Goal: Task Accomplishment & Management: Use online tool/utility

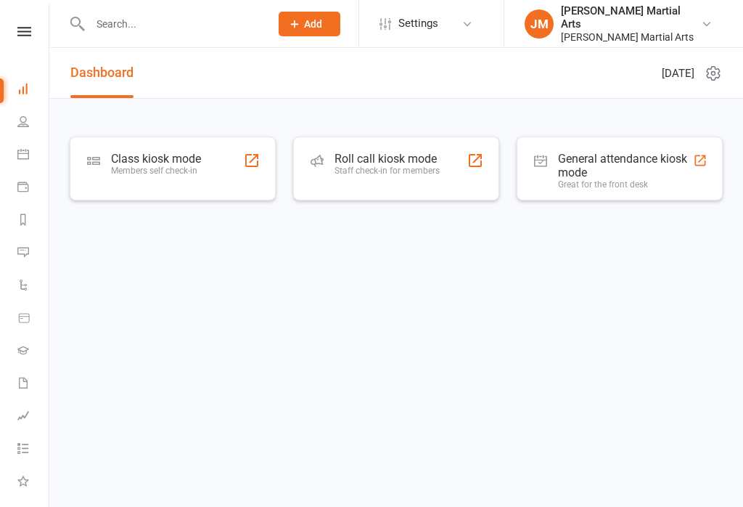
click at [187, 32] on input "text" at bounding box center [173, 24] width 174 height 20
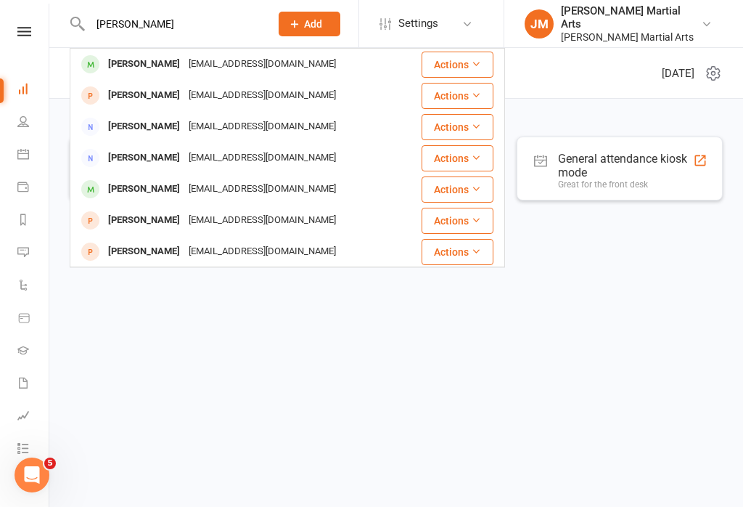
type input "[PERSON_NAME]"
click at [469, 57] on button "Actions" at bounding box center [458, 65] width 72 height 26
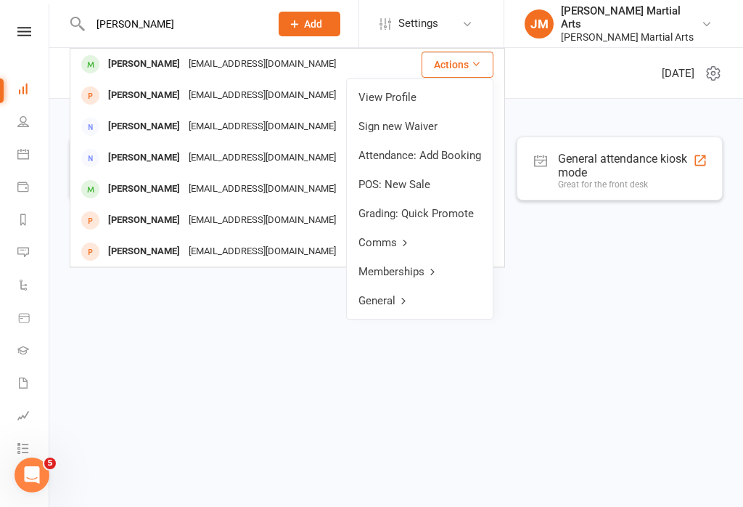
click at [362, 273] on html "[PERSON_NAME] Lo [EMAIL_ADDRESS][DOMAIN_NAME] Actions [PERSON_NAME] [EMAIL_ADDR…" at bounding box center [371, 136] width 743 height 273
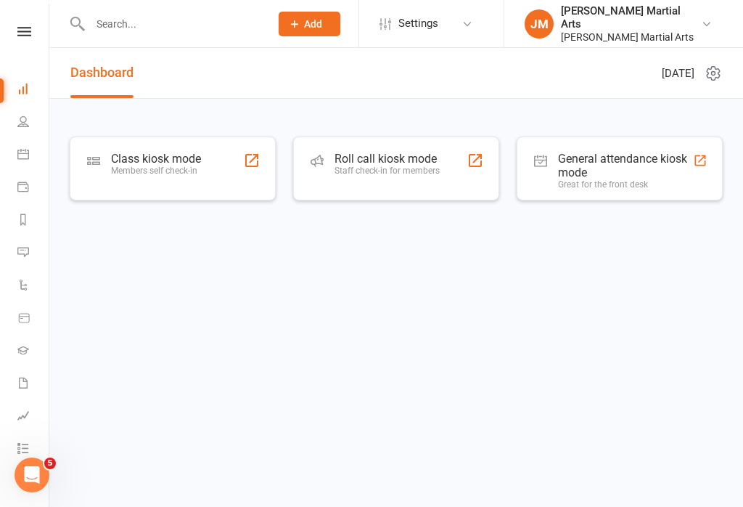
click at [28, 123] on icon at bounding box center [23, 121] width 12 height 12
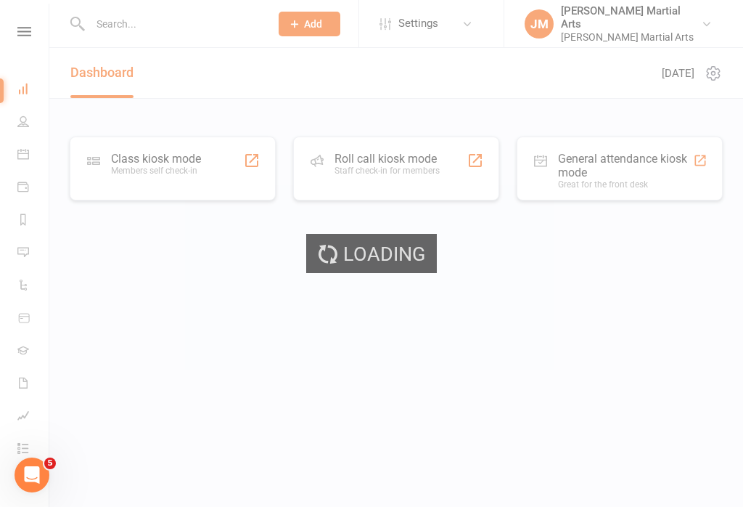
select select "100"
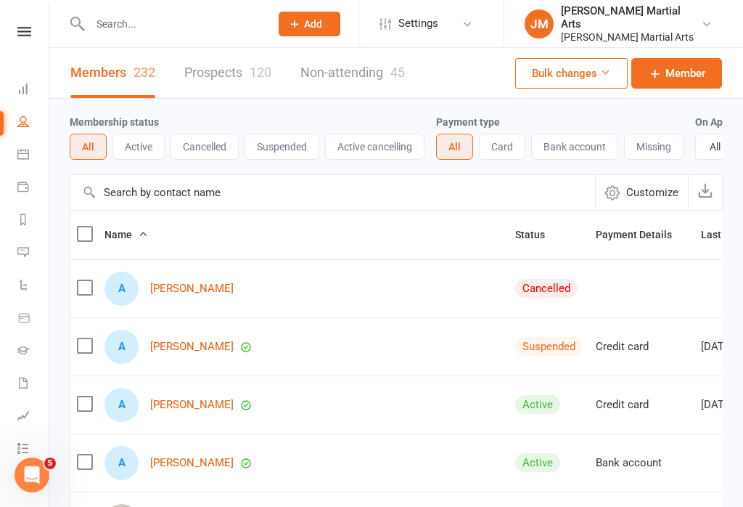
scroll to position [7, 0]
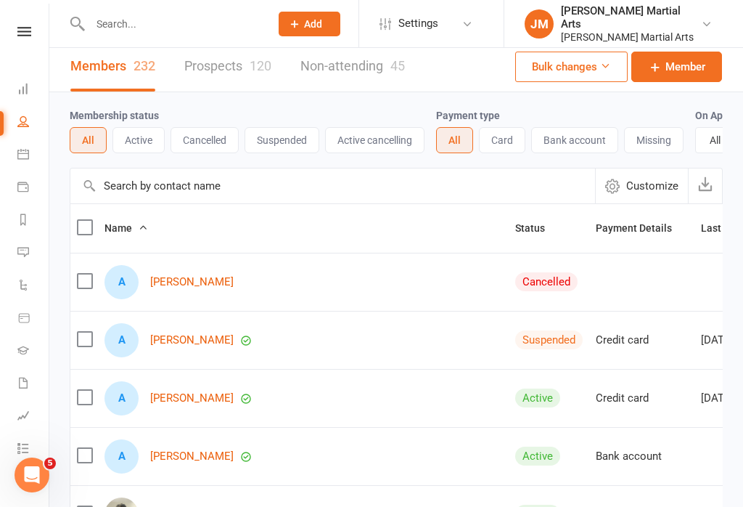
click at [23, 95] on link "Dashboard" at bounding box center [33, 90] width 33 height 33
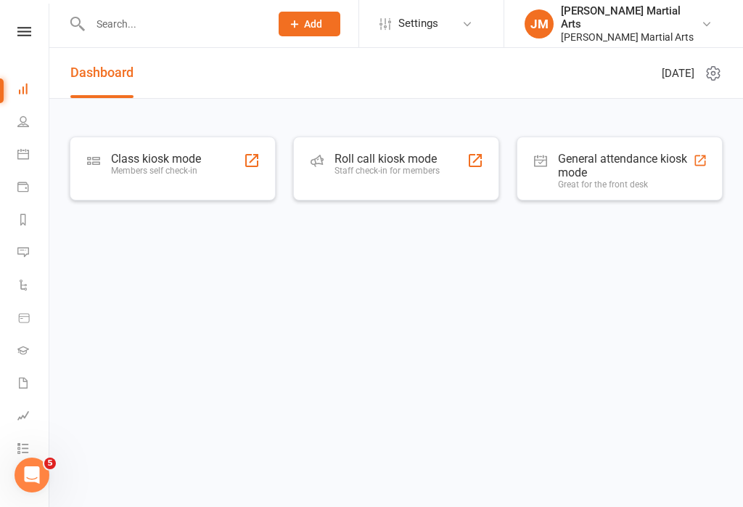
click at [129, 145] on div "Class kiosk mode Members self check-in" at bounding box center [173, 168] width 206 height 64
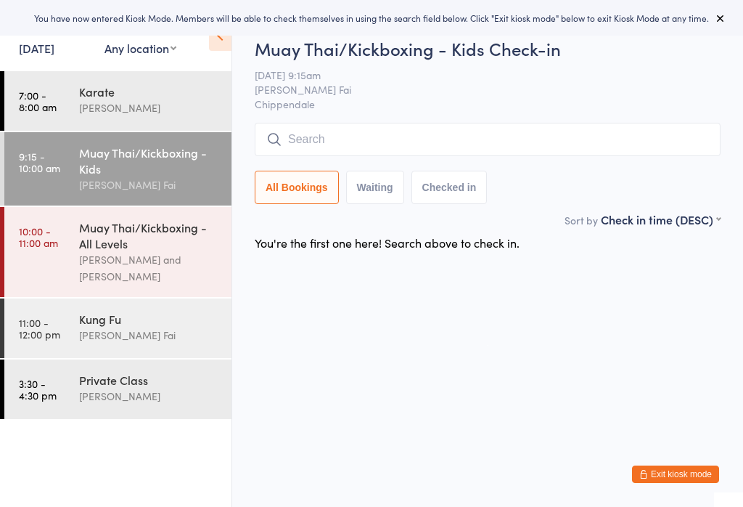
click at [75, 160] on link "9:15 - 10:00 am Muay Thai/Kickboxing - Kids Sifu [PERSON_NAME] Fai" at bounding box center [117, 168] width 227 height 73
click at [285, 156] on input "search" at bounding box center [488, 139] width 466 height 33
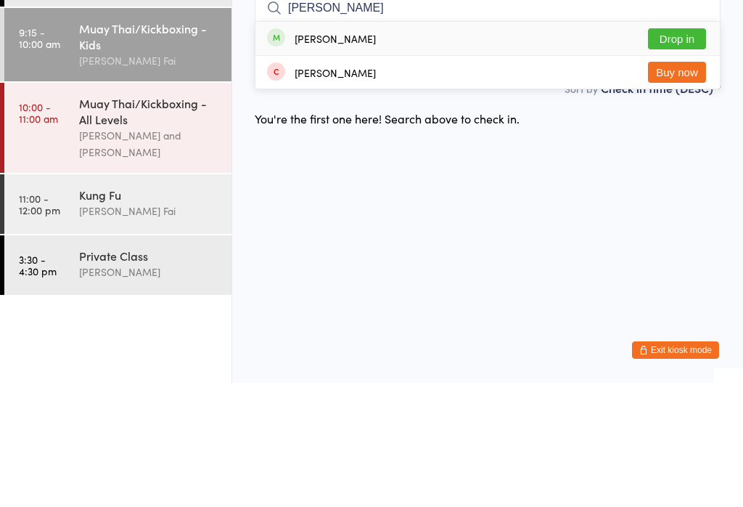
type input "[PERSON_NAME]"
click at [298, 157] on div "[PERSON_NAME]" at bounding box center [335, 163] width 81 height 12
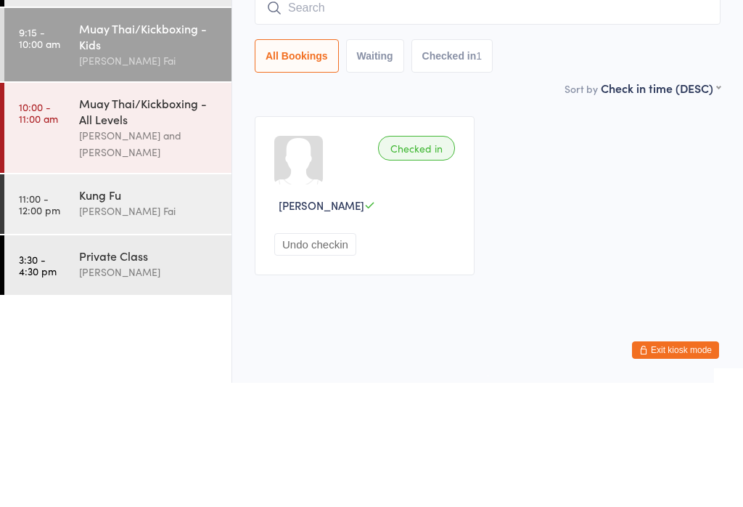
click at [62, 207] on link "10:00 - 11:00 am Muay Thai/Kickboxing - All Levels Sifu Chan Cheuk Fai and Anto…" at bounding box center [117, 252] width 227 height 90
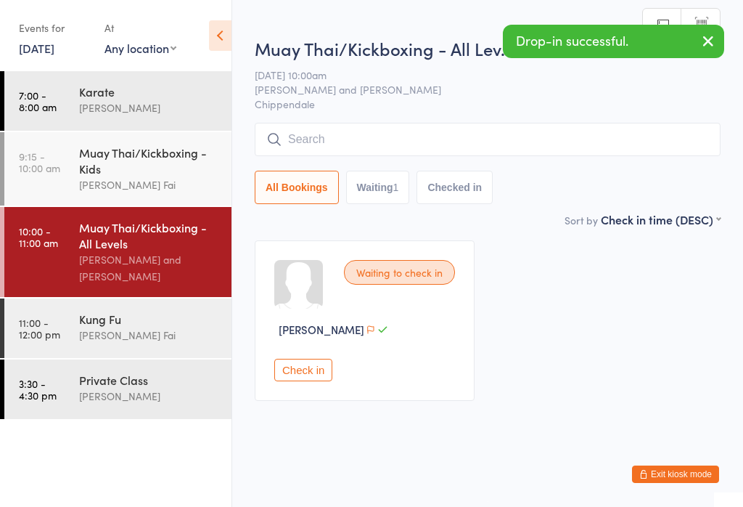
click at [306, 129] on input "search" at bounding box center [488, 139] width 466 height 33
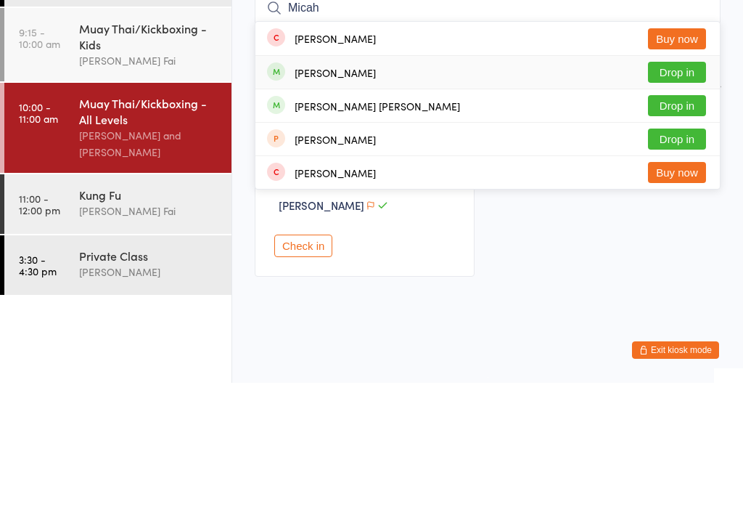
type input "Micah"
click at [288, 189] on div "Micah Hoare" at bounding box center [321, 197] width 109 height 16
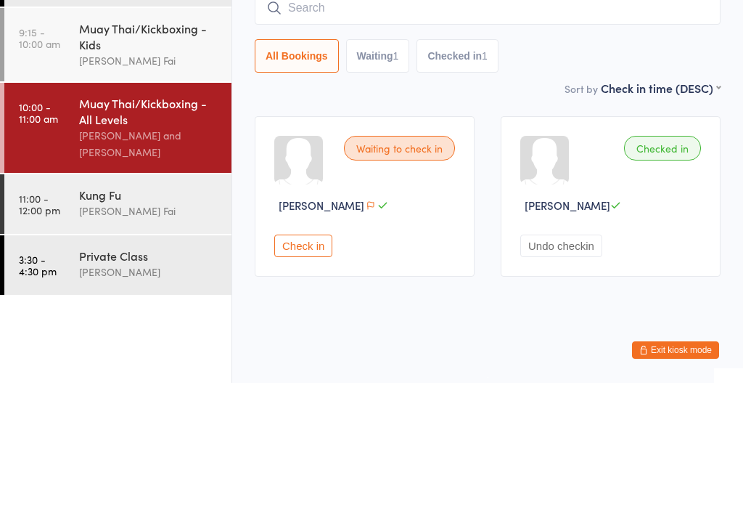
click at [151, 144] on div "Muay Thai/Kickboxing - Kids" at bounding box center [149, 160] width 140 height 32
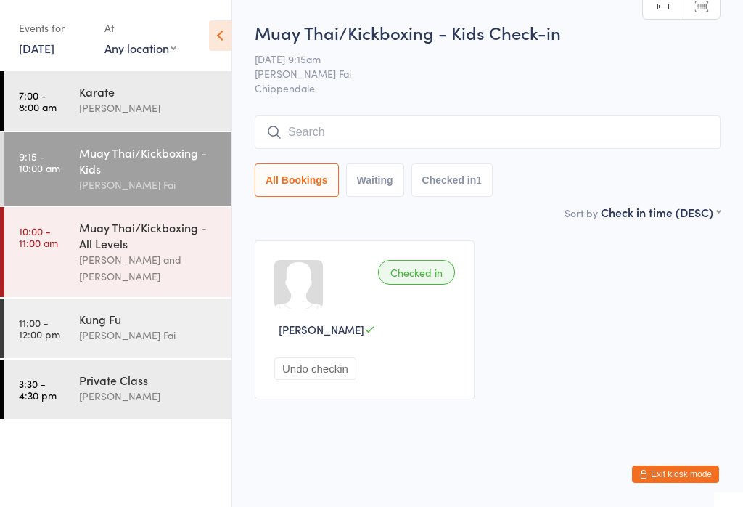
click at [51, 248] on time "10:00 - 11:00 am" at bounding box center [38, 236] width 39 height 23
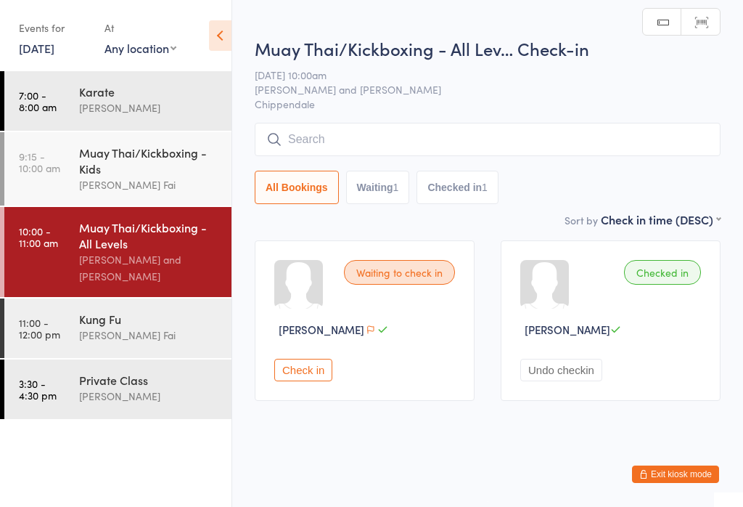
click at [507, 134] on input "search" at bounding box center [488, 139] width 466 height 33
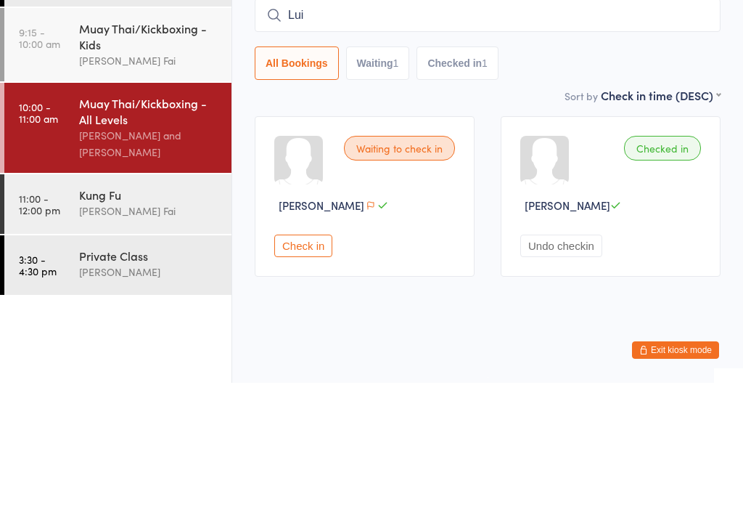
scroll to position [1, 0]
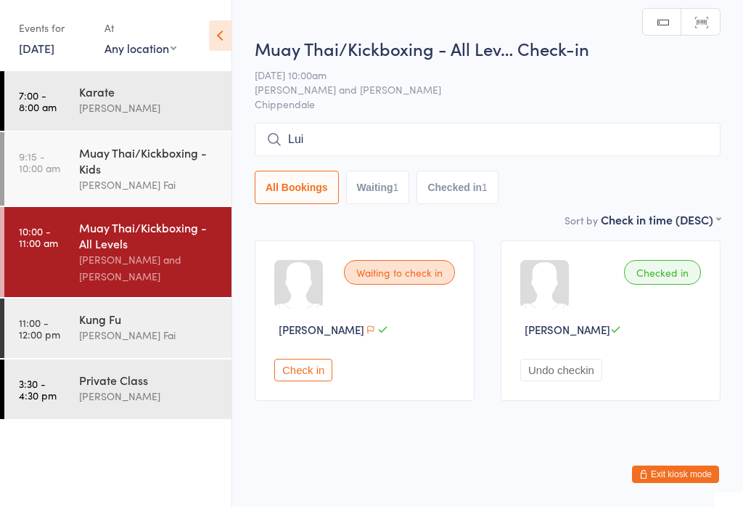
click at [640, 134] on input "Lui" at bounding box center [488, 139] width 466 height 33
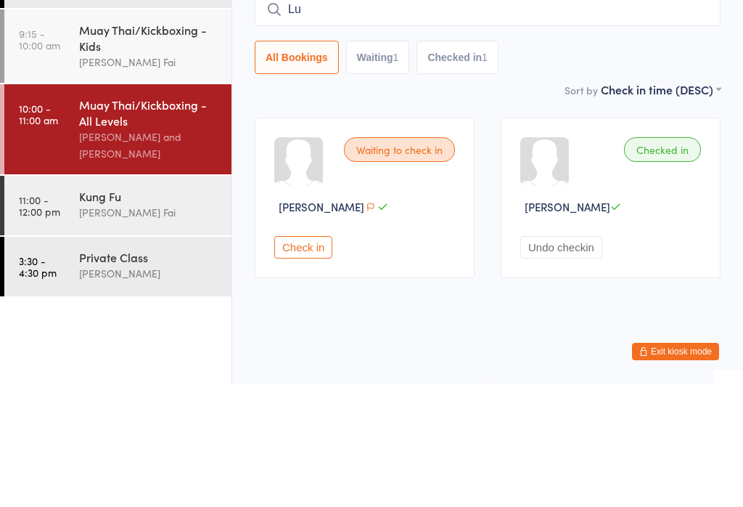
type input "L"
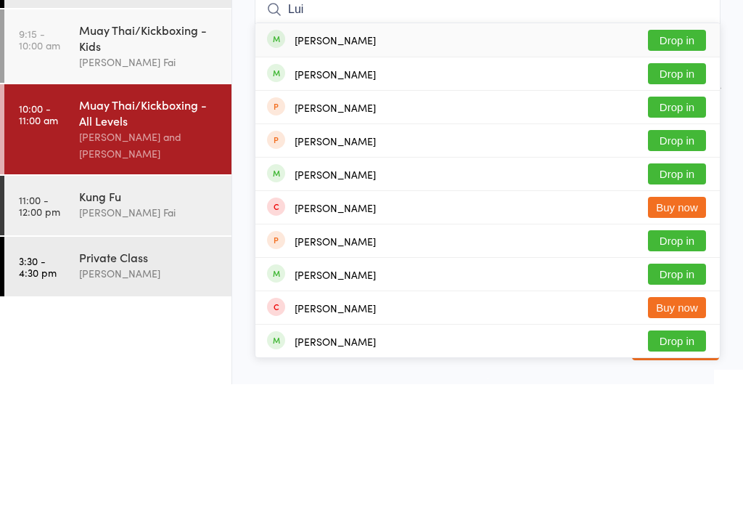
type input "Lui"
click at [703, 186] on button "Drop in" at bounding box center [677, 196] width 58 height 21
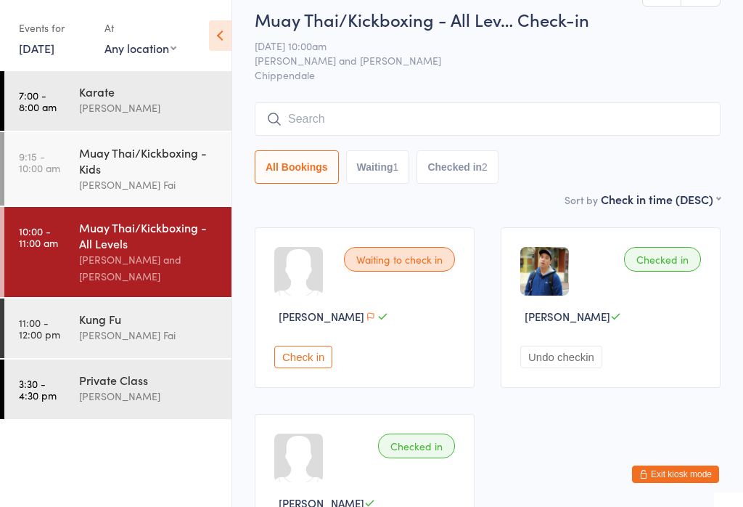
scroll to position [0, 0]
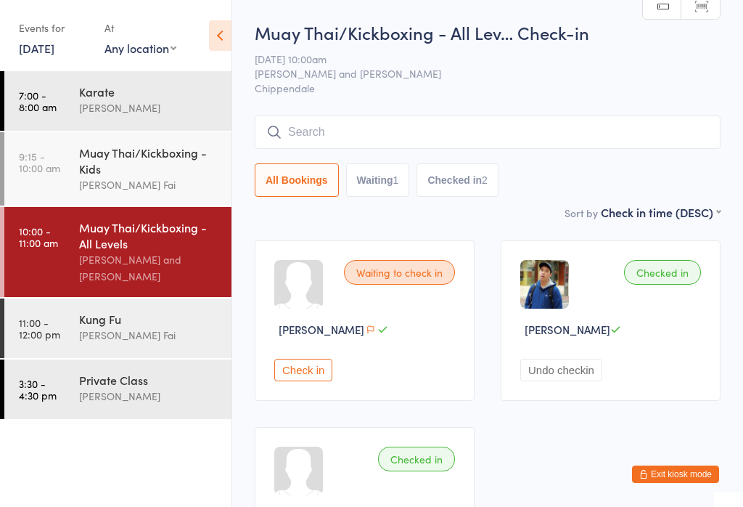
click at [105, 246] on div "Muay Thai/Kickboxing - All Levels" at bounding box center [149, 235] width 140 height 32
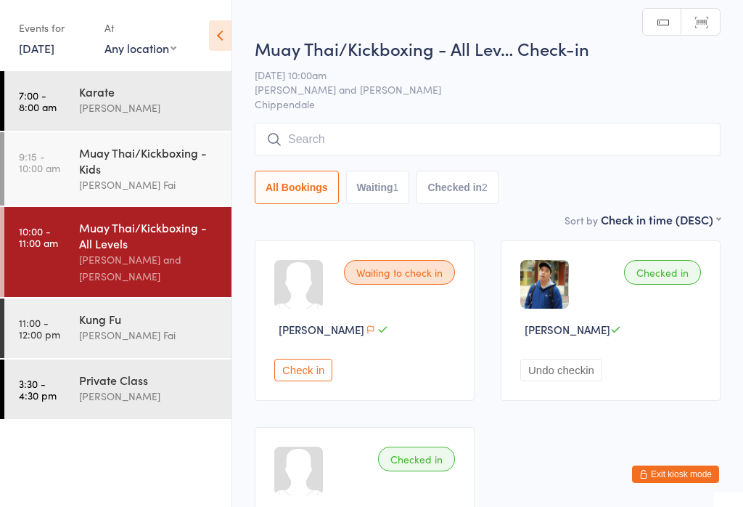
click at [71, 237] on link "10:00 - 11:00 am Muay Thai/Kickboxing - All Levels Sifu Chan Cheuk Fai and Anto…" at bounding box center [117, 252] width 227 height 90
click at [79, 242] on div "Muay Thai/Kickboxing - All Levels" at bounding box center [149, 235] width 140 height 32
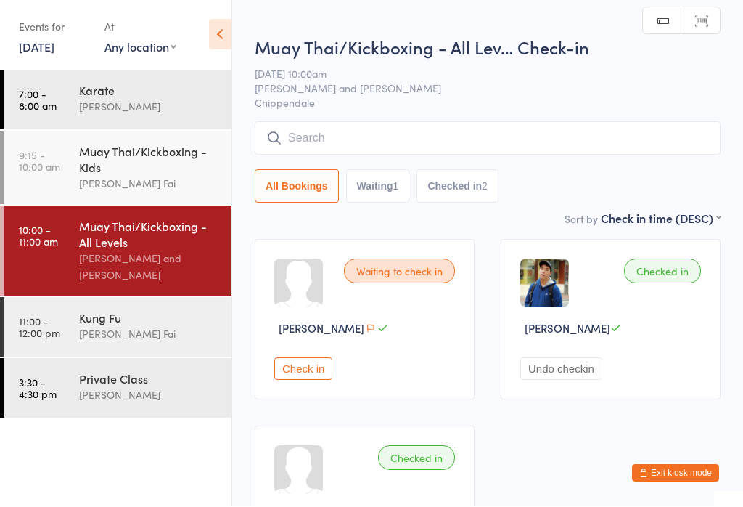
scroll to position [3, 0]
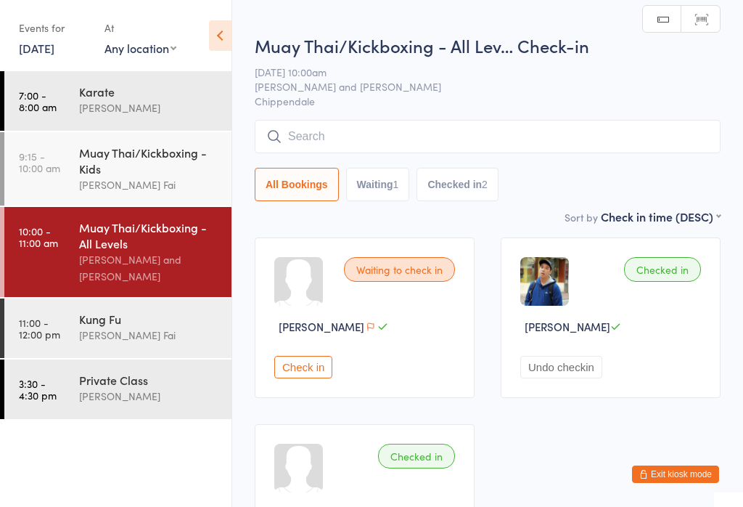
click at [2, 432] on ul "7:00 - 8:00 am Karate Antony Atkin 9:15 - 10:00 am Muay Thai/Kickboxing - Kids …" at bounding box center [116, 289] width 232 height 436
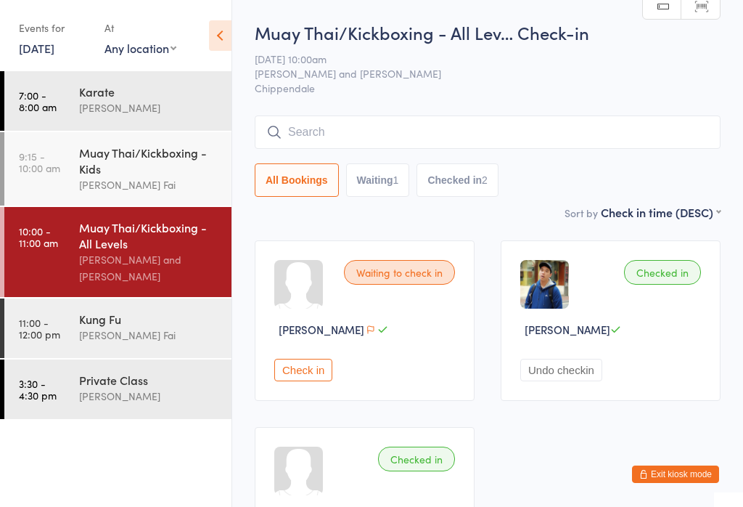
click at [339, 110] on div "Muay Thai/Kickboxing - All Lev… Check-in 13 Sep 10:00am Sifu Chan Cheuk Fai and…" at bounding box center [488, 112] width 466 height 184
click at [380, 121] on input "search" at bounding box center [488, 131] width 466 height 33
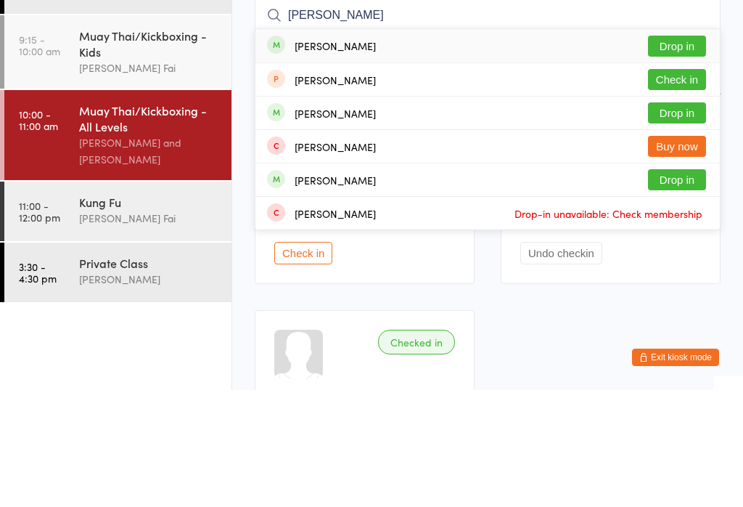
type input "John hadd"
click at [686, 152] on button "Drop in" at bounding box center [677, 162] width 58 height 21
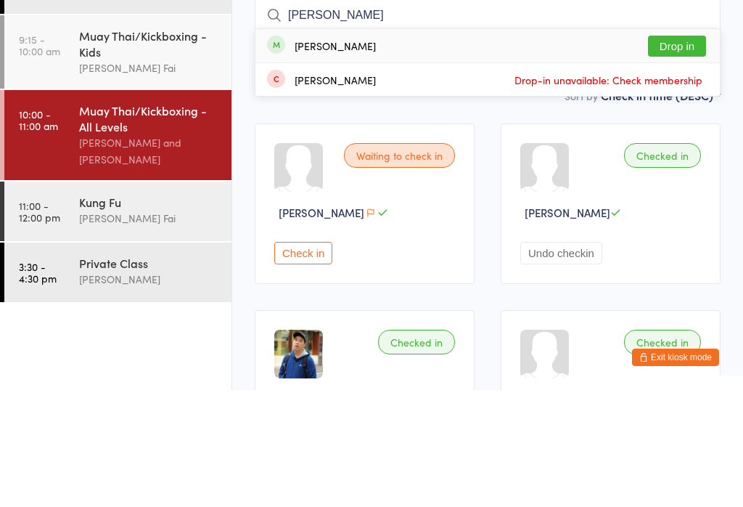
type input "juliette"
click at [700, 152] on button "Drop in" at bounding box center [677, 162] width 58 height 21
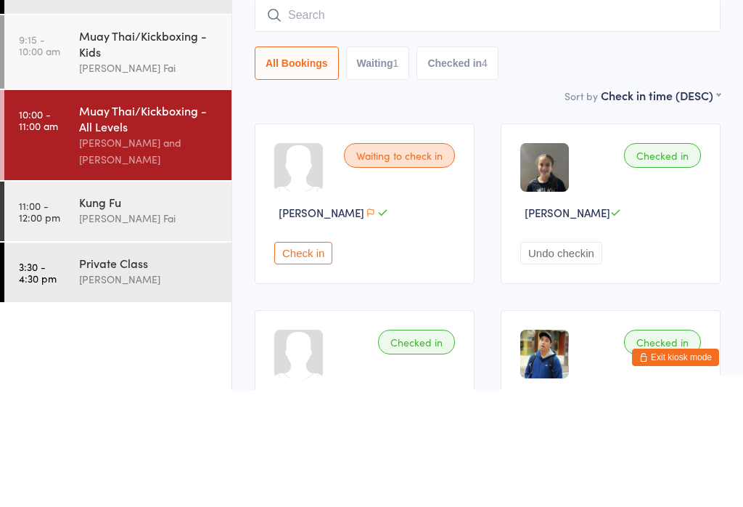
click at [428, 227] on div "Waiting to check in John Zhou Check in Checked in Juliette Zanello Undo checkin…" at bounding box center [488, 505] width 492 height 557
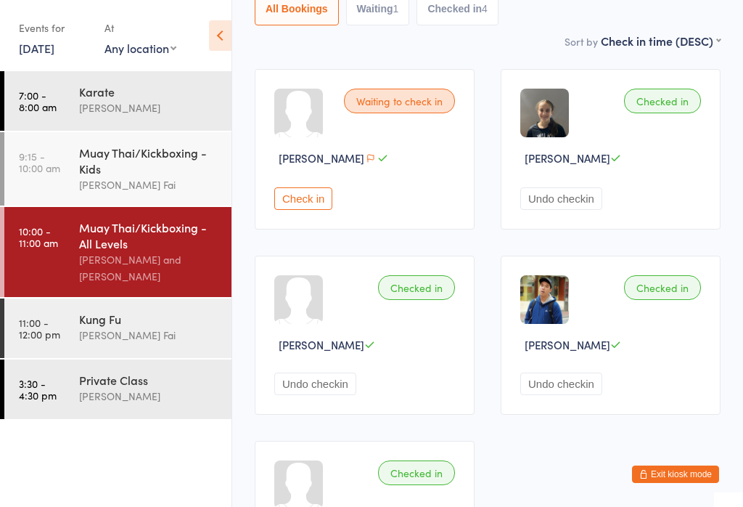
scroll to position [166, 0]
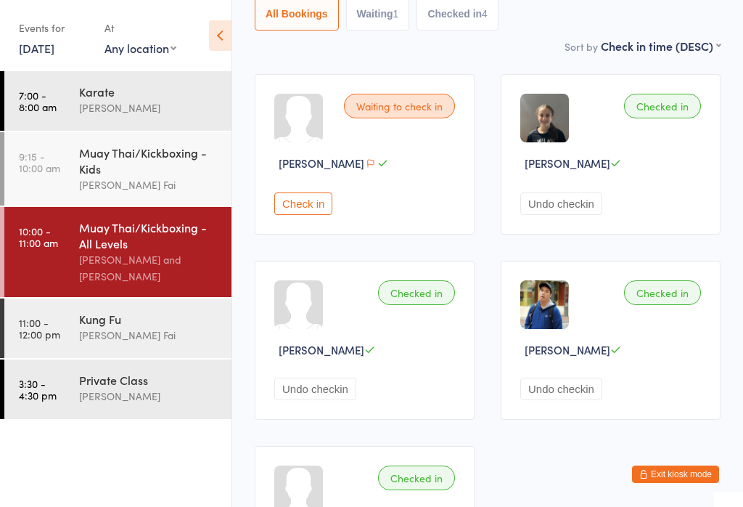
click at [302, 197] on button "Check in" at bounding box center [303, 203] width 58 height 23
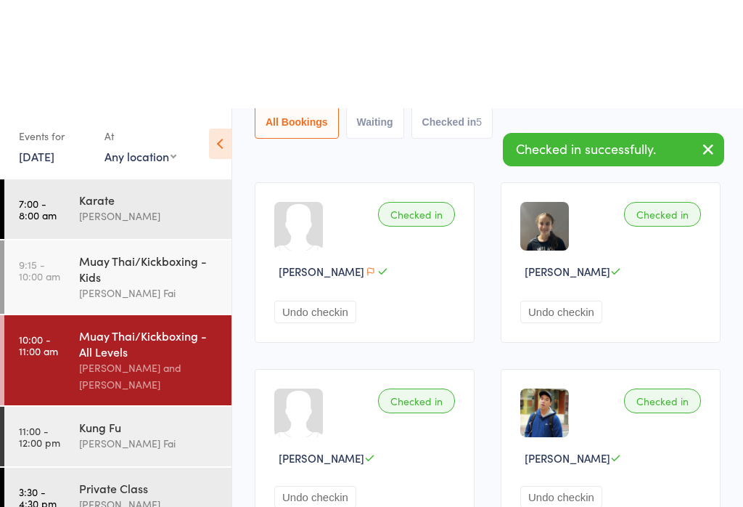
scroll to position [0, 0]
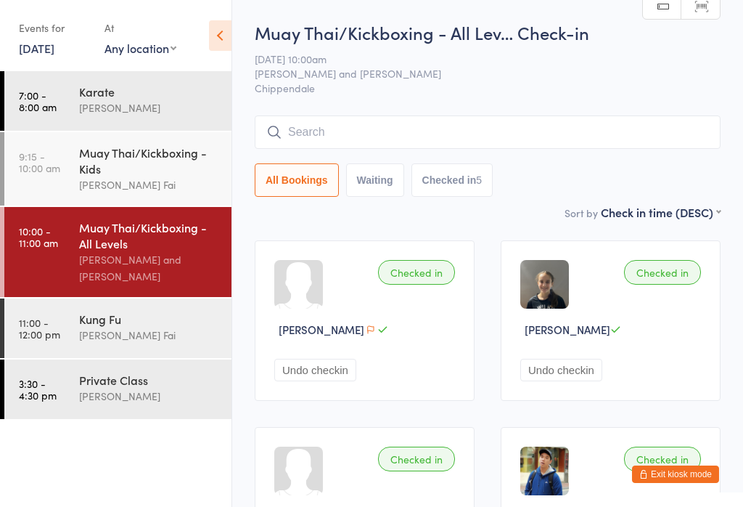
click at [346, 128] on input "search" at bounding box center [488, 131] width 466 height 33
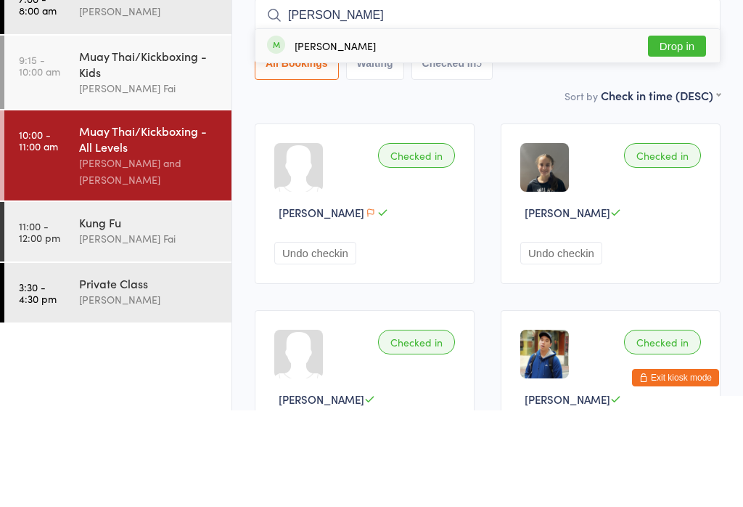
scroll to position [19, 0]
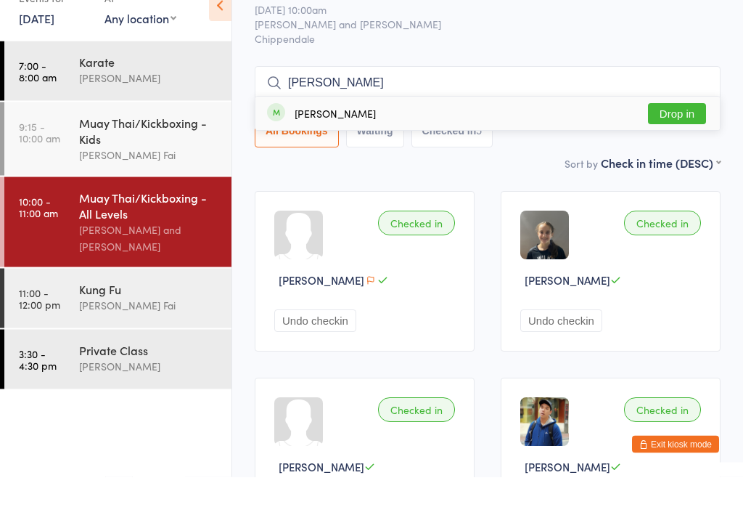
type input "Jude"
click at [337, 138] on div "Jude Zanello" at bounding box center [335, 144] width 81 height 12
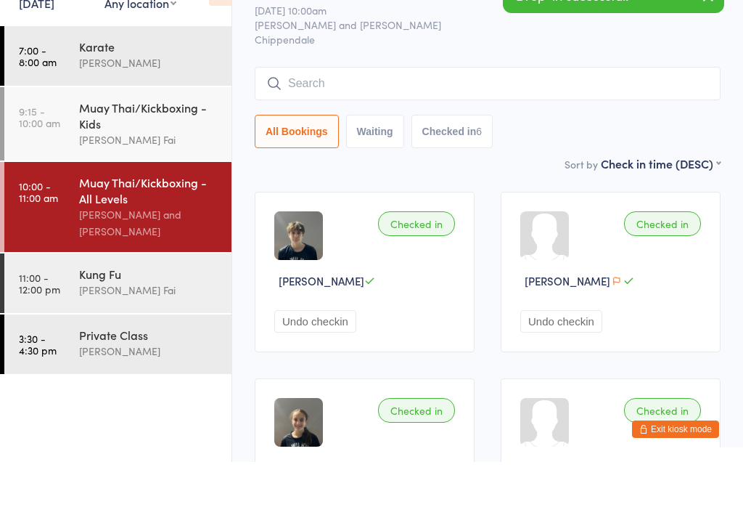
scroll to position [0, 0]
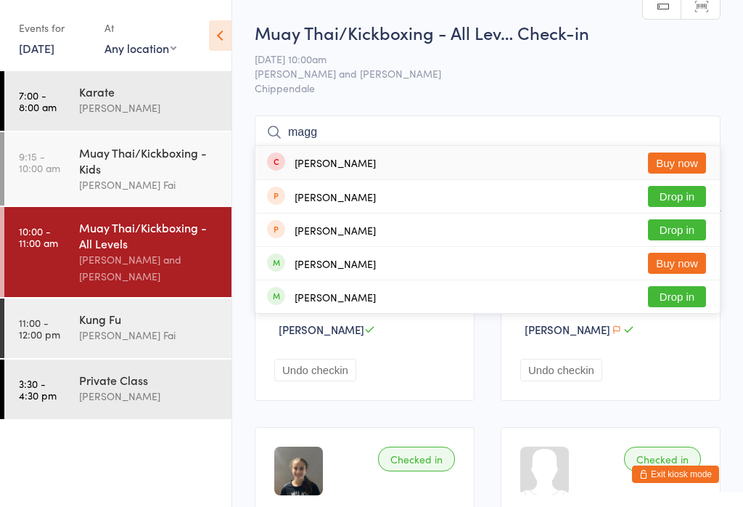
type input "magg"
click at [359, 160] on div "Maggie Lum Buy now" at bounding box center [488, 162] width 465 height 33
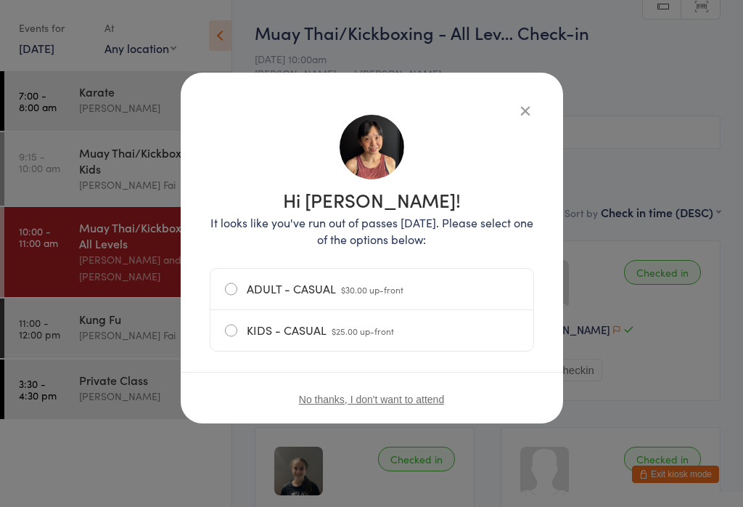
click at [315, 283] on label "ADULT - CASUAL $30.00 up-front" at bounding box center [372, 289] width 294 height 41
click at [0, 0] on input "ADULT - CASUAL $30.00 up-front" at bounding box center [0, 0] width 0 height 0
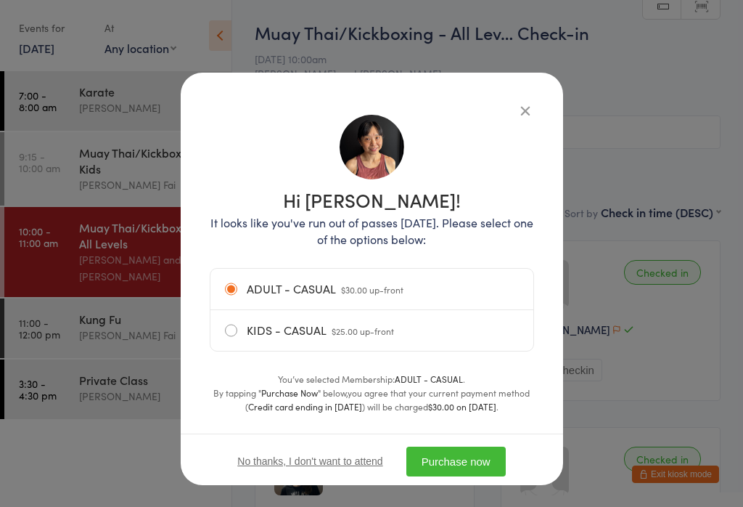
click at [469, 459] on button "Purchase now" at bounding box center [456, 461] width 99 height 30
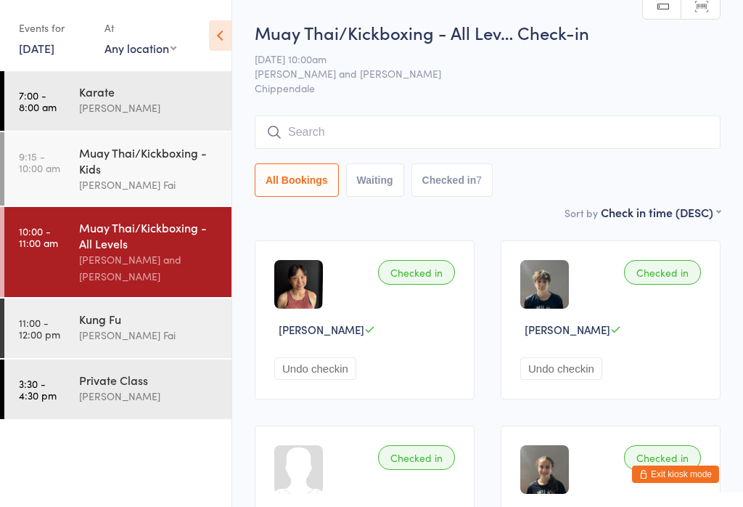
click at [123, 263] on div "Sifu Chan Cheuk Fai and Antony Atkin" at bounding box center [149, 267] width 140 height 33
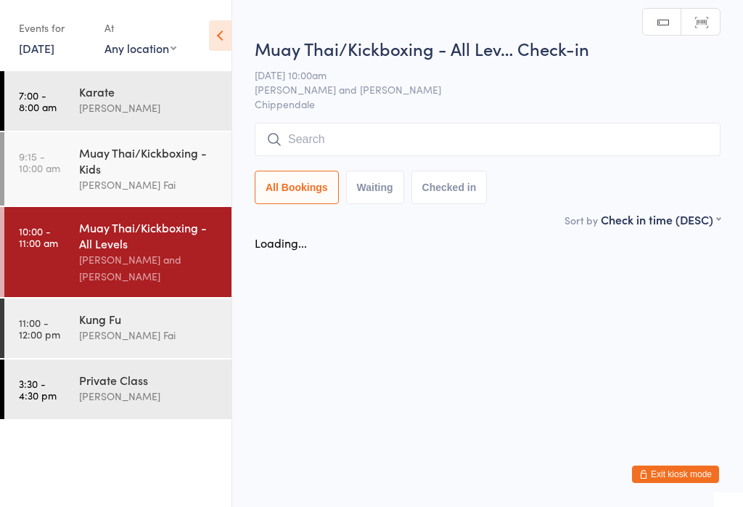
click at [478, 136] on input "search" at bounding box center [488, 139] width 466 height 33
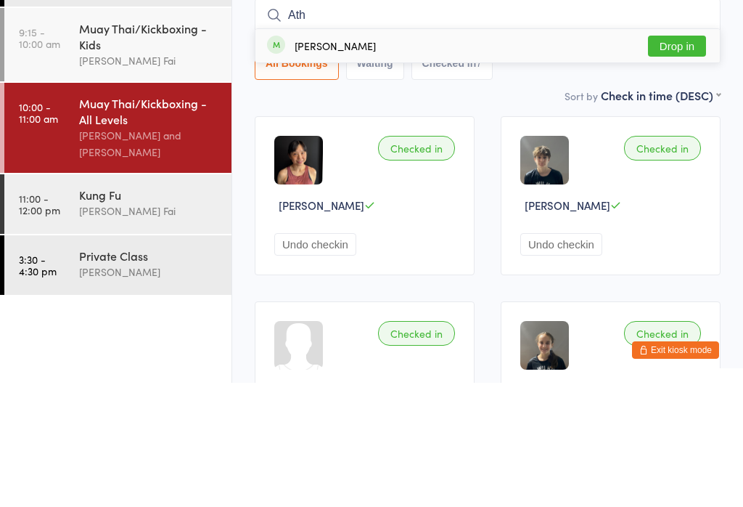
type input "Ath"
click at [674, 153] on div "Athena Dang Dejesus Drop in" at bounding box center [488, 169] width 465 height 33
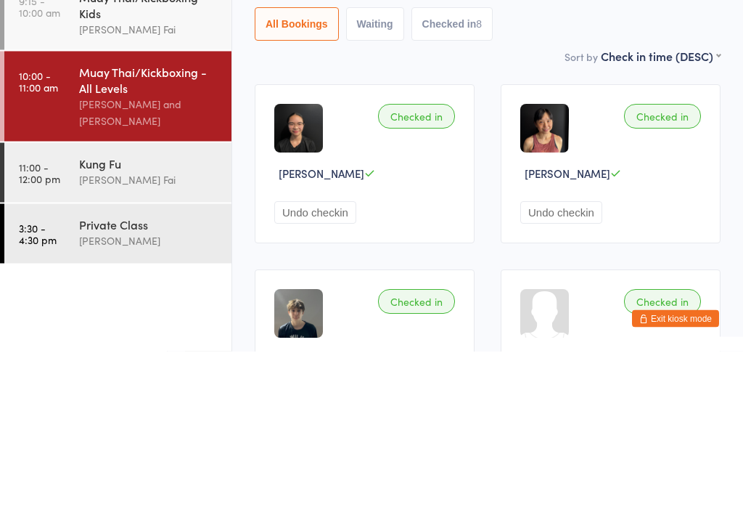
click at [86, 327] on div "Sifu Chan Cheuk Fai" at bounding box center [149, 335] width 140 height 17
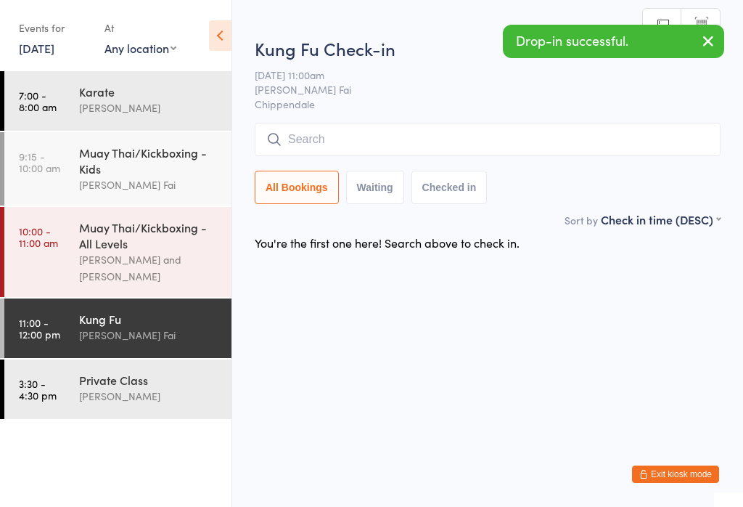
click at [415, 131] on input "search" at bounding box center [488, 139] width 466 height 33
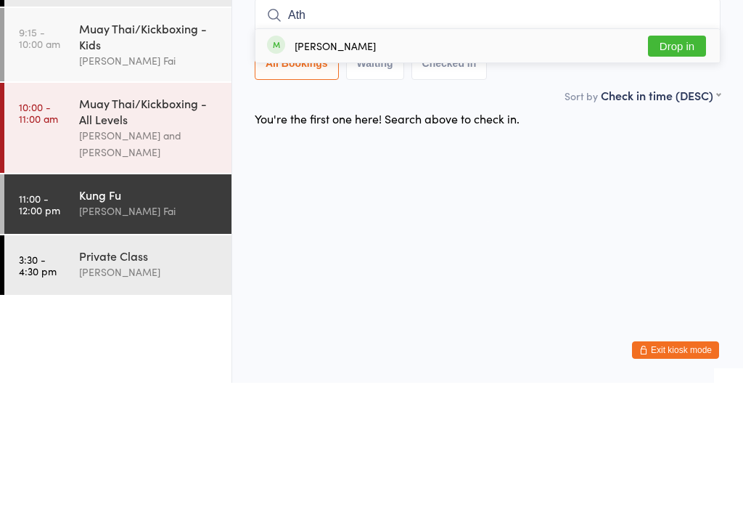
type input "Ath"
click at [698, 160] on button "Drop in" at bounding box center [677, 170] width 58 height 21
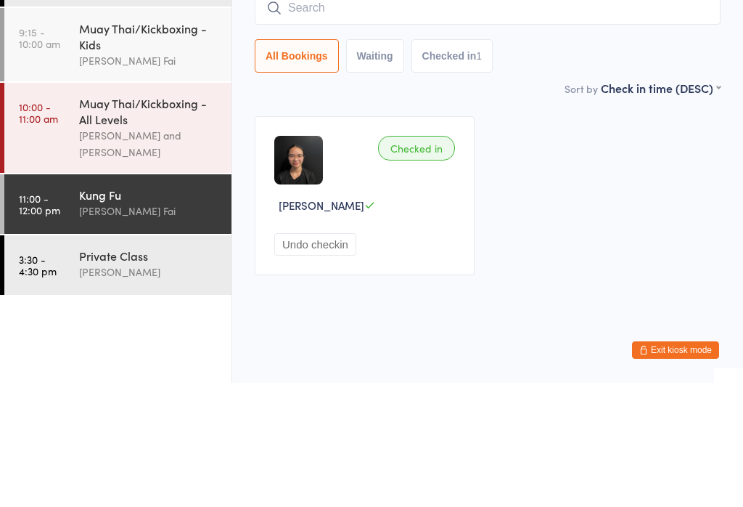
click at [156, 207] on div "Muay Thai/Kickboxing - All Levels Sifu Chan Cheuk Fai and Antony Atkin" at bounding box center [155, 252] width 152 height 90
